Goal: Navigation & Orientation: Find specific page/section

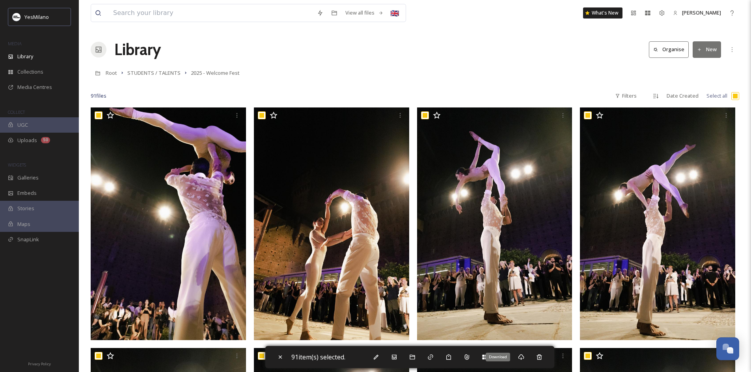
scroll to position [39, 0]
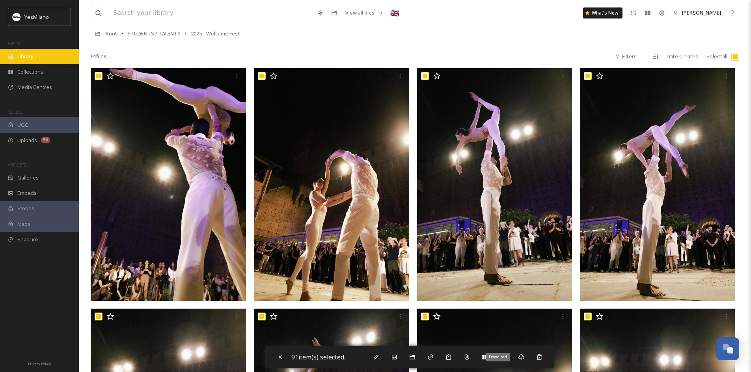
click at [39, 60] on div "Library" at bounding box center [39, 56] width 79 height 15
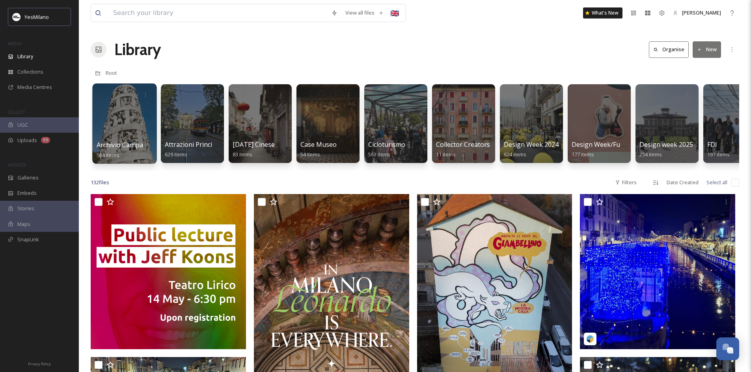
click at [102, 116] on div at bounding box center [124, 124] width 64 height 80
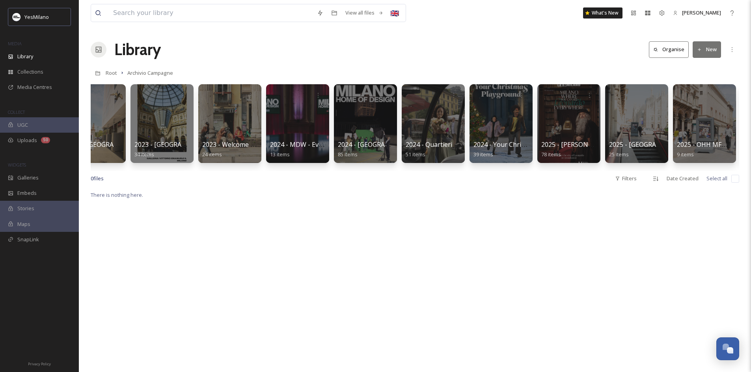
scroll to position [0, 911]
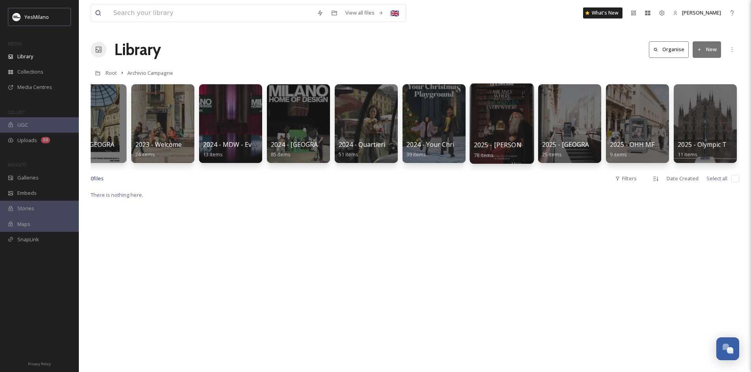
click at [505, 121] on div at bounding box center [501, 124] width 64 height 80
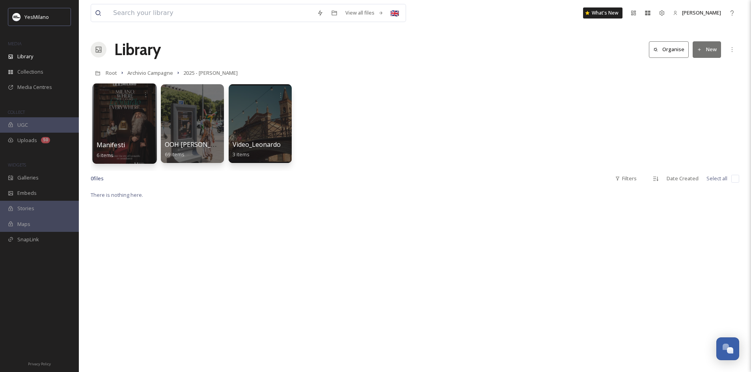
click at [141, 126] on div at bounding box center [124, 124] width 64 height 80
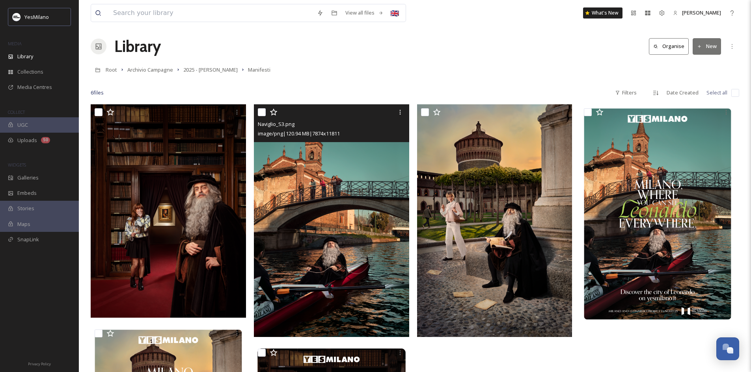
scroll to position [4, 0]
